Goal: Information Seeking & Learning: Check status

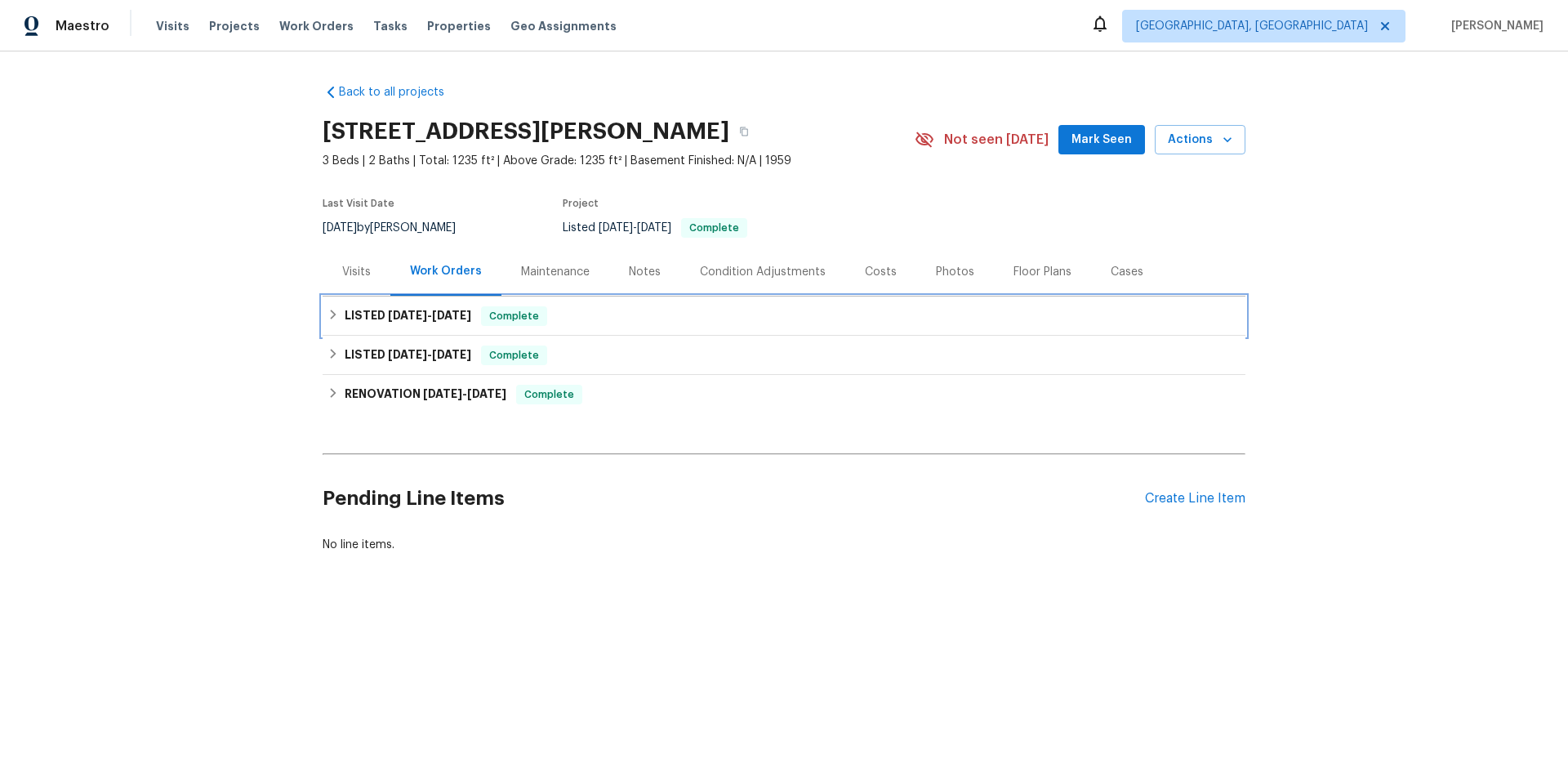
click at [404, 305] on div "LISTED [DATE] - [DATE] Complete" at bounding box center [784, 316] width 923 height 40
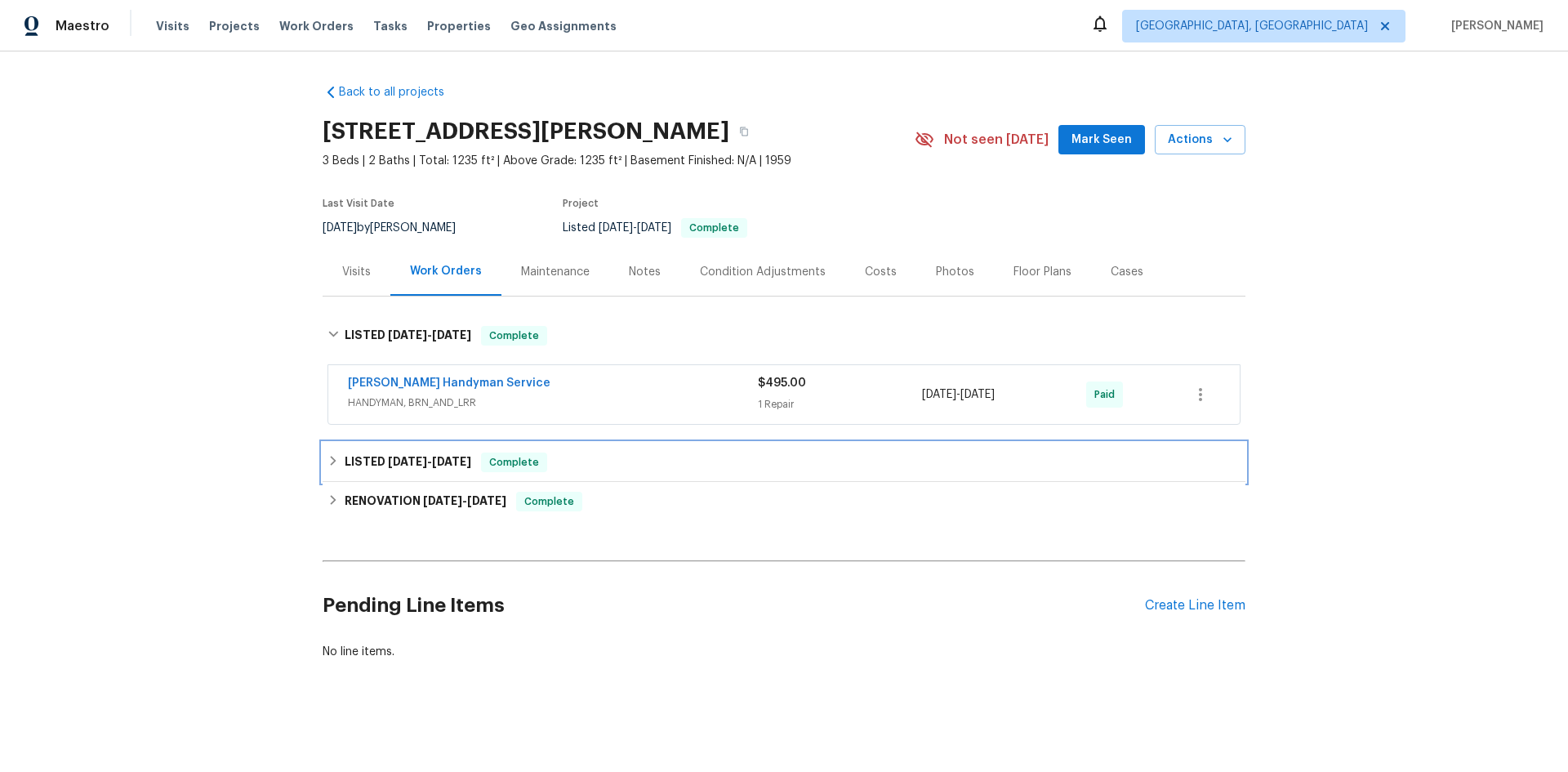
click at [416, 455] on h6 "LISTED [DATE] - [DATE]" at bounding box center [409, 462] width 127 height 19
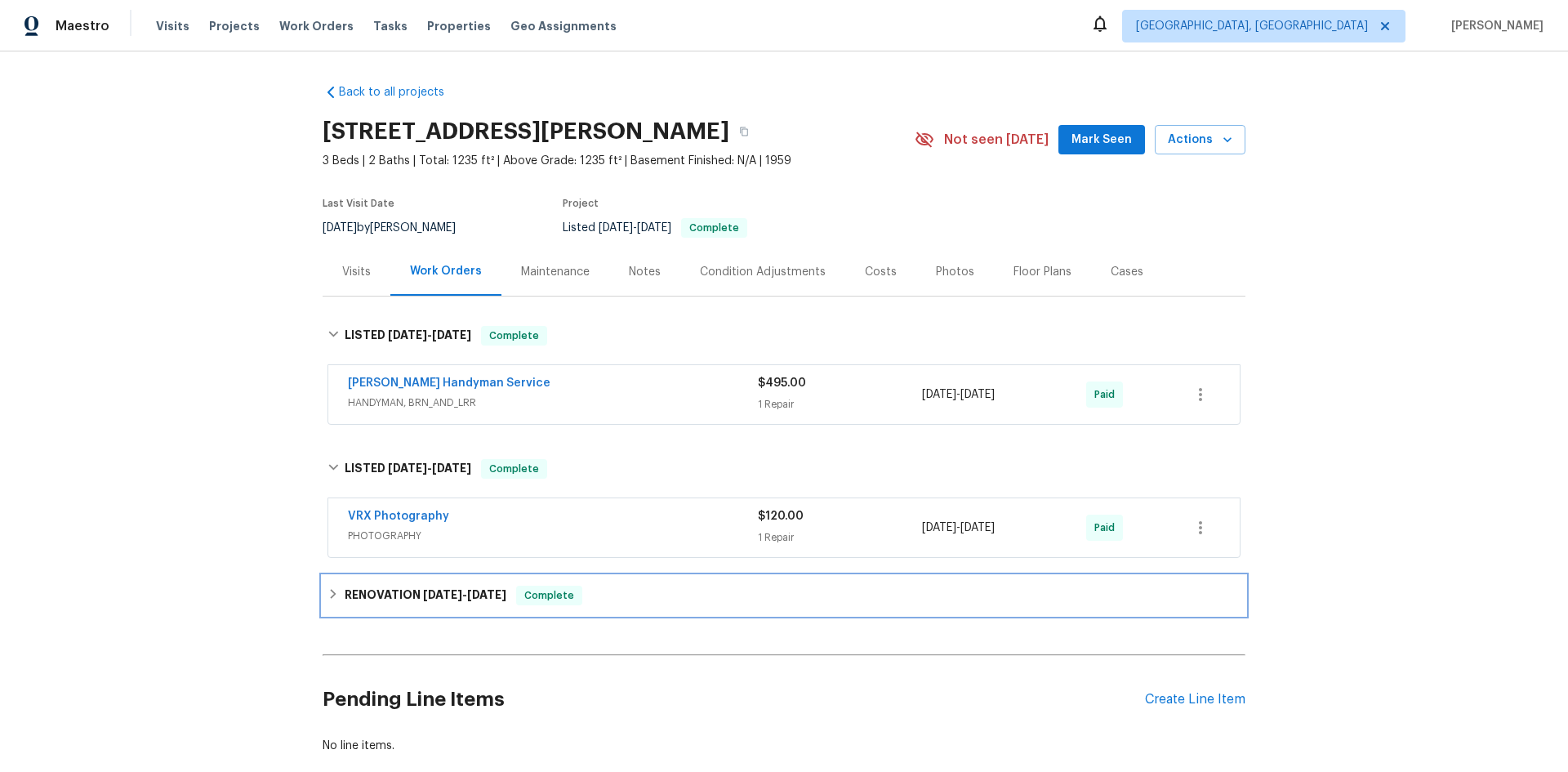
click at [398, 583] on div "RENOVATION [DATE] - [DATE] Complete" at bounding box center [784, 595] width 923 height 40
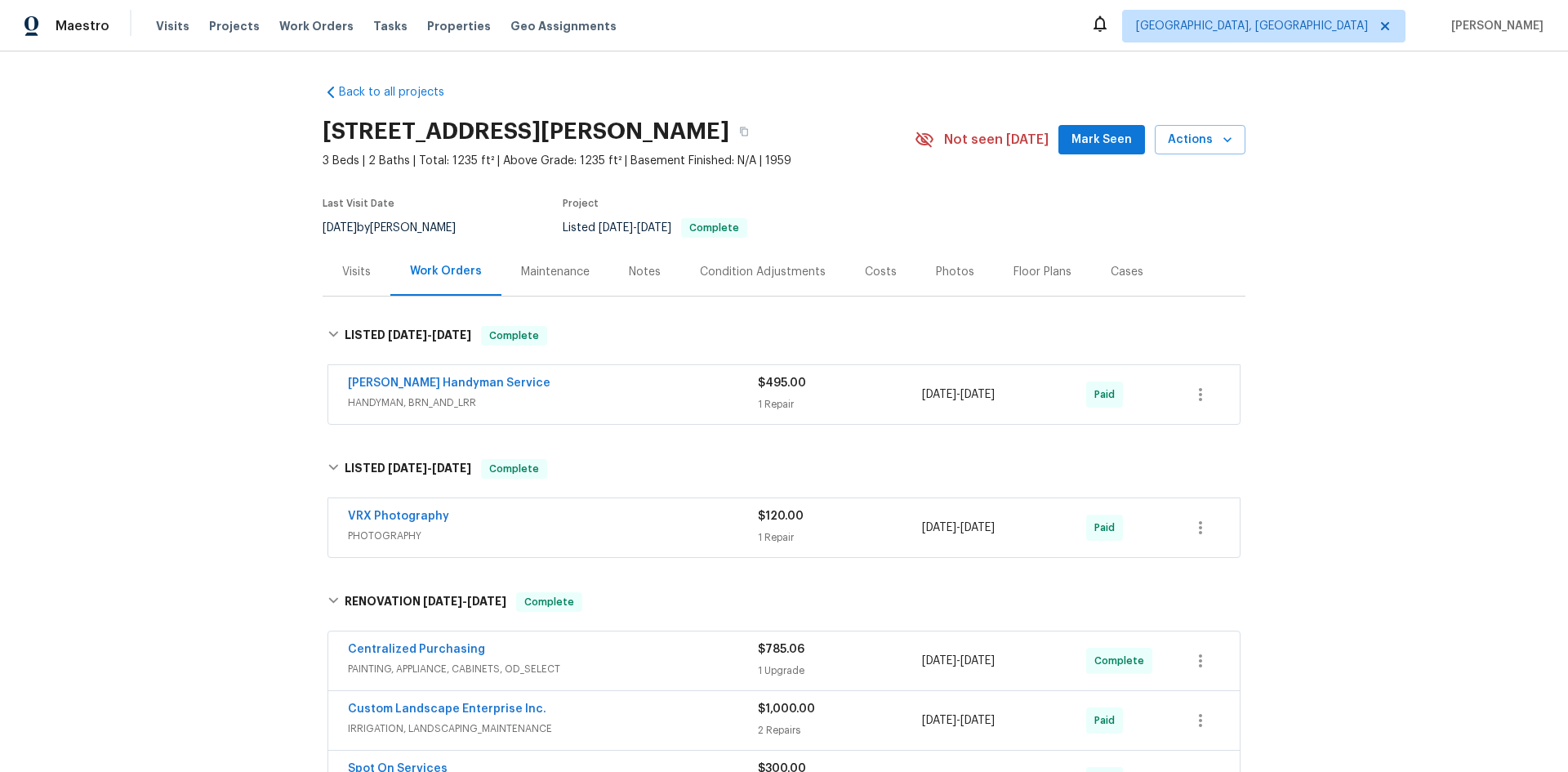
click at [657, 277] on div "Notes" at bounding box center [644, 271] width 71 height 48
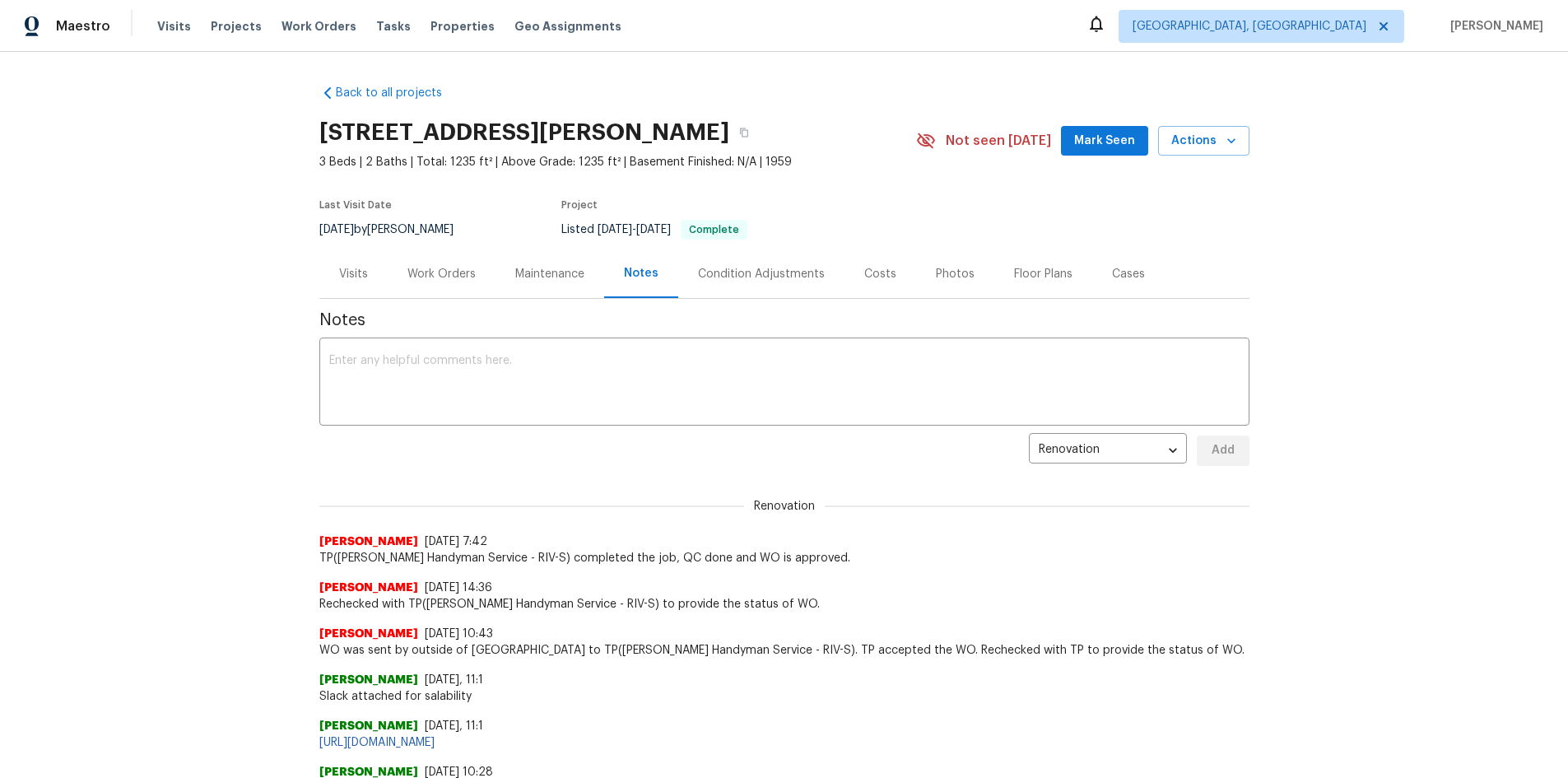
click at [441, 268] on div "Work Orders" at bounding box center [441, 274] width 69 height 17
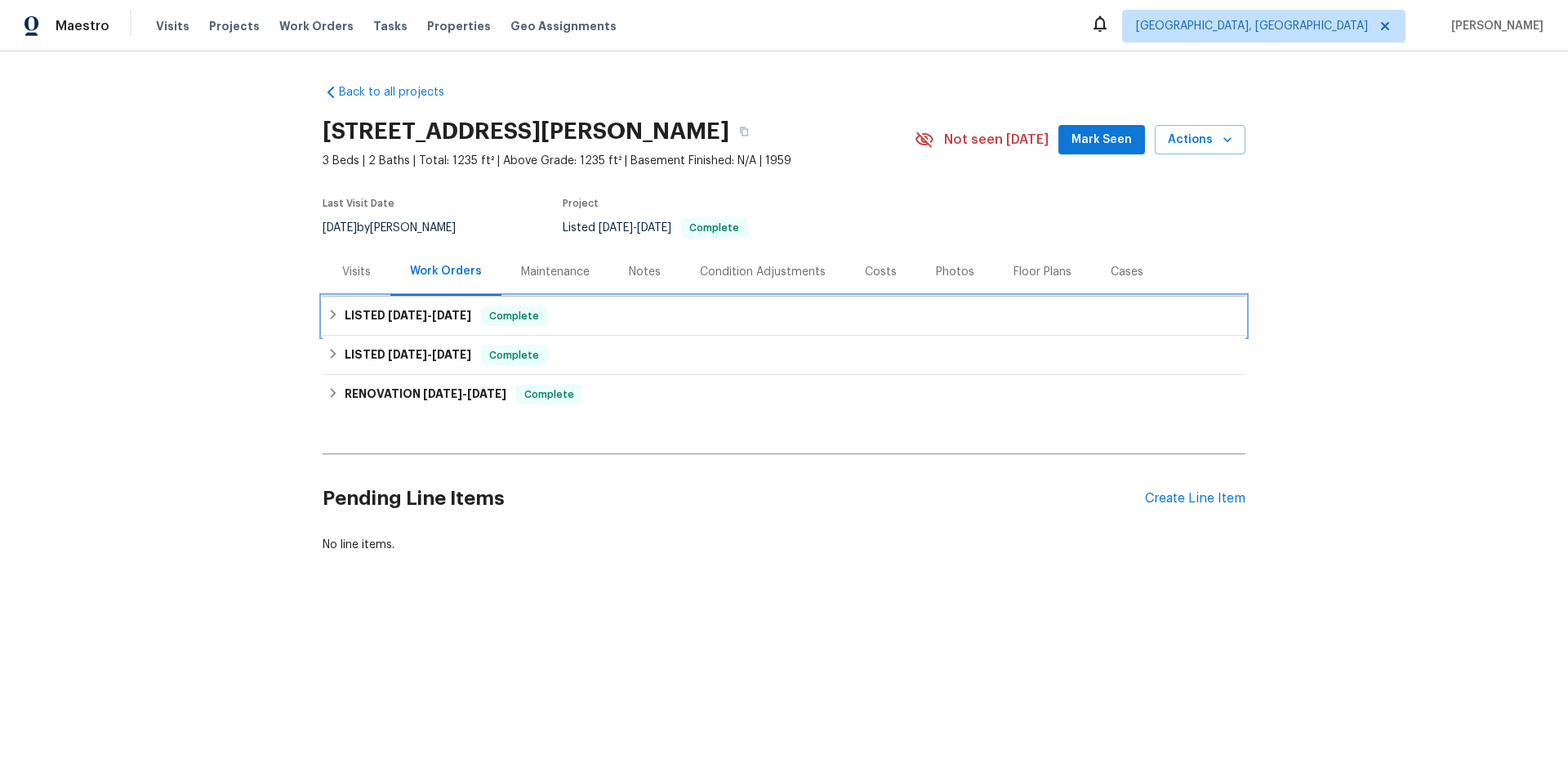
click at [471, 310] on span "[DATE]" at bounding box center [452, 315] width 40 height 11
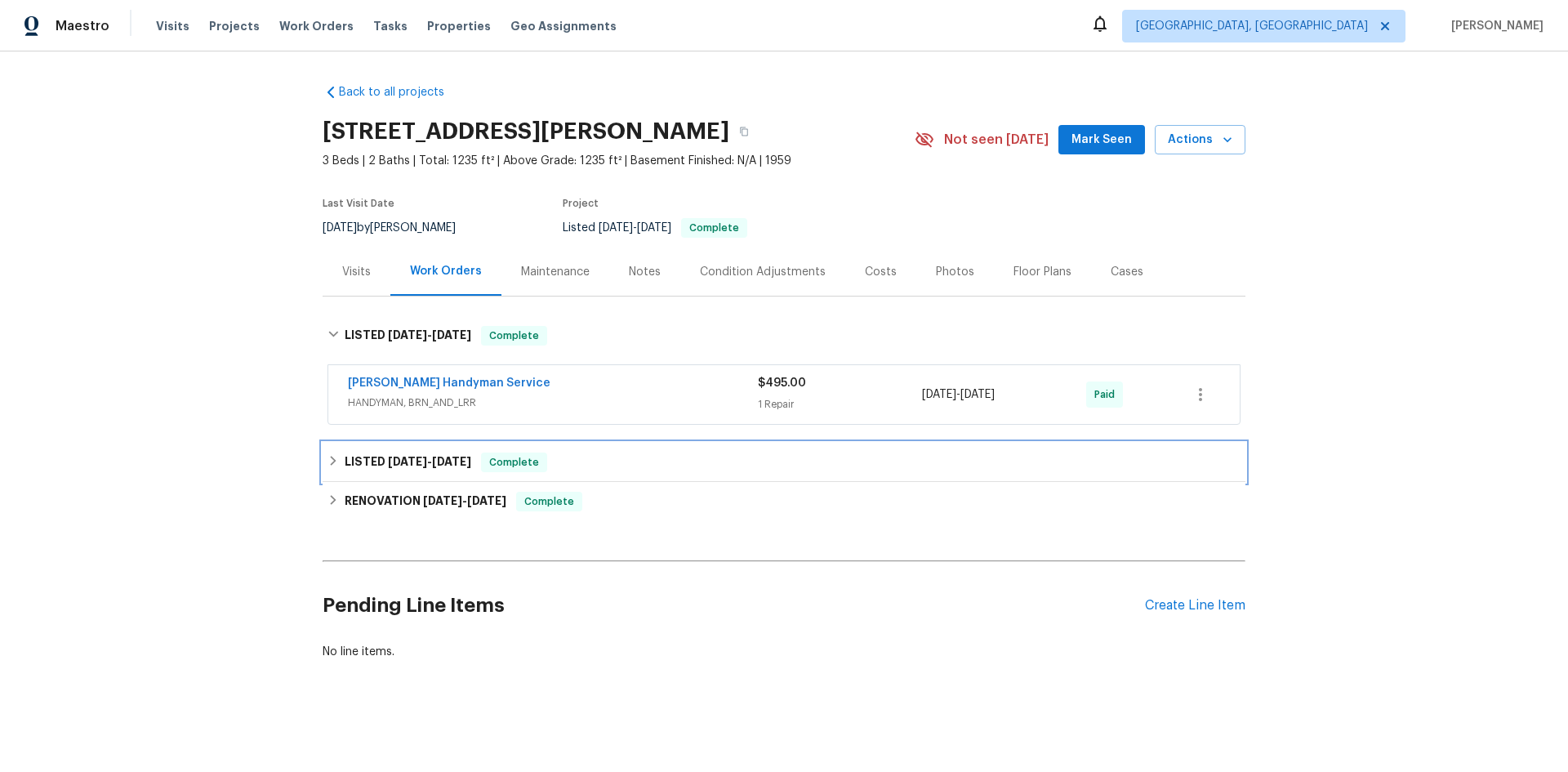
click at [477, 463] on div "LISTED [DATE] - [DATE] Complete" at bounding box center [784, 462] width 913 height 19
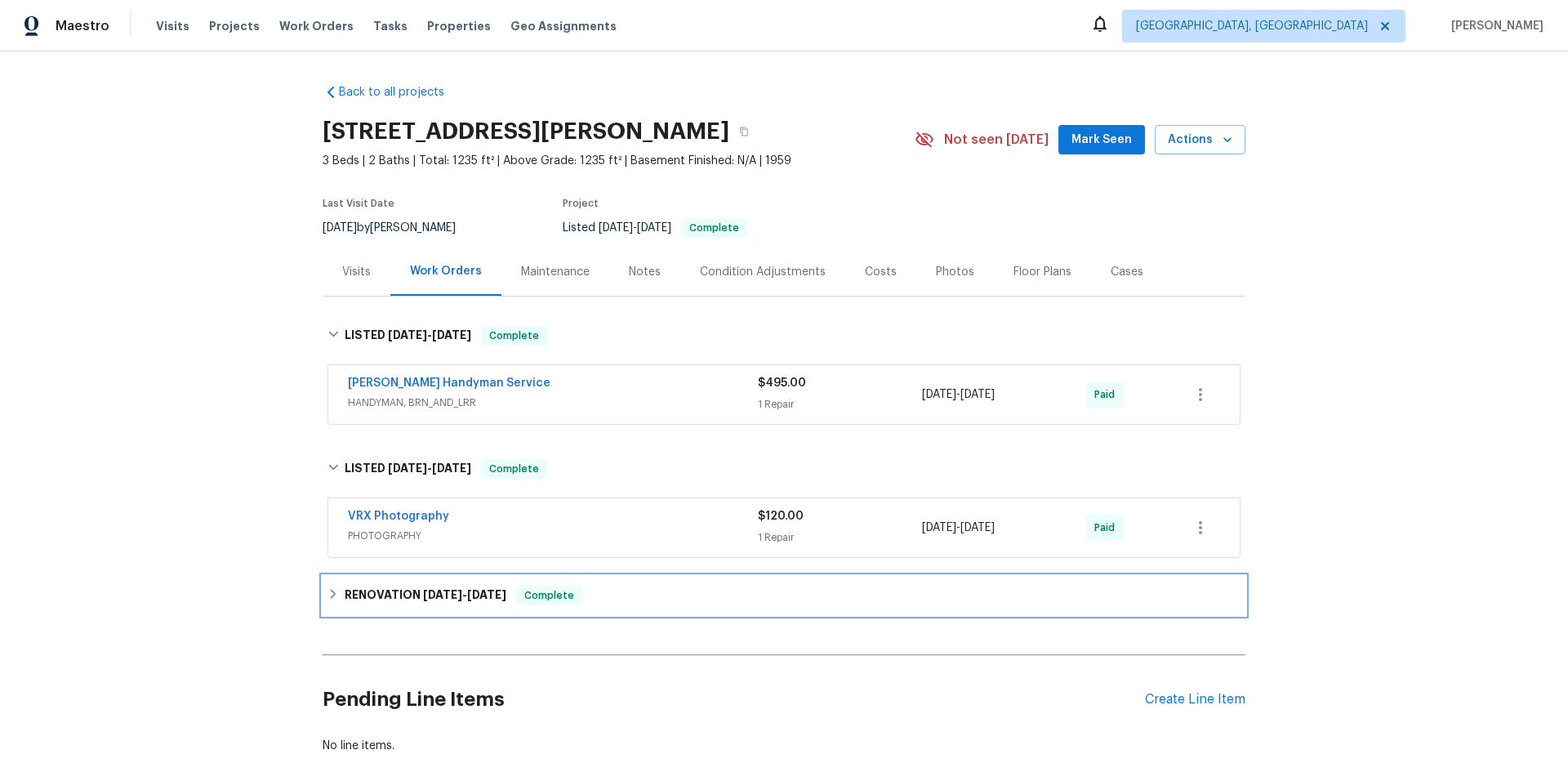
click at [415, 582] on div "RENOVATION [DATE] - [DATE] Complete" at bounding box center [784, 595] width 923 height 40
